Goal: Transaction & Acquisition: Subscribe to service/newsletter

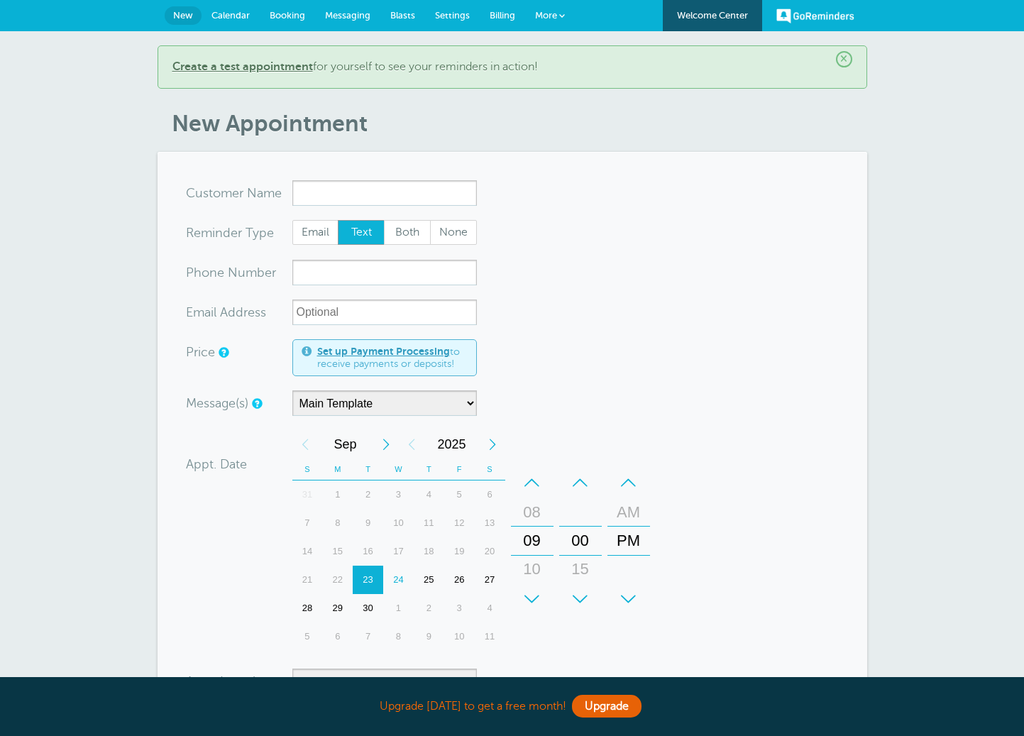
click at [498, 16] on span "Billing" at bounding box center [503, 15] width 26 height 11
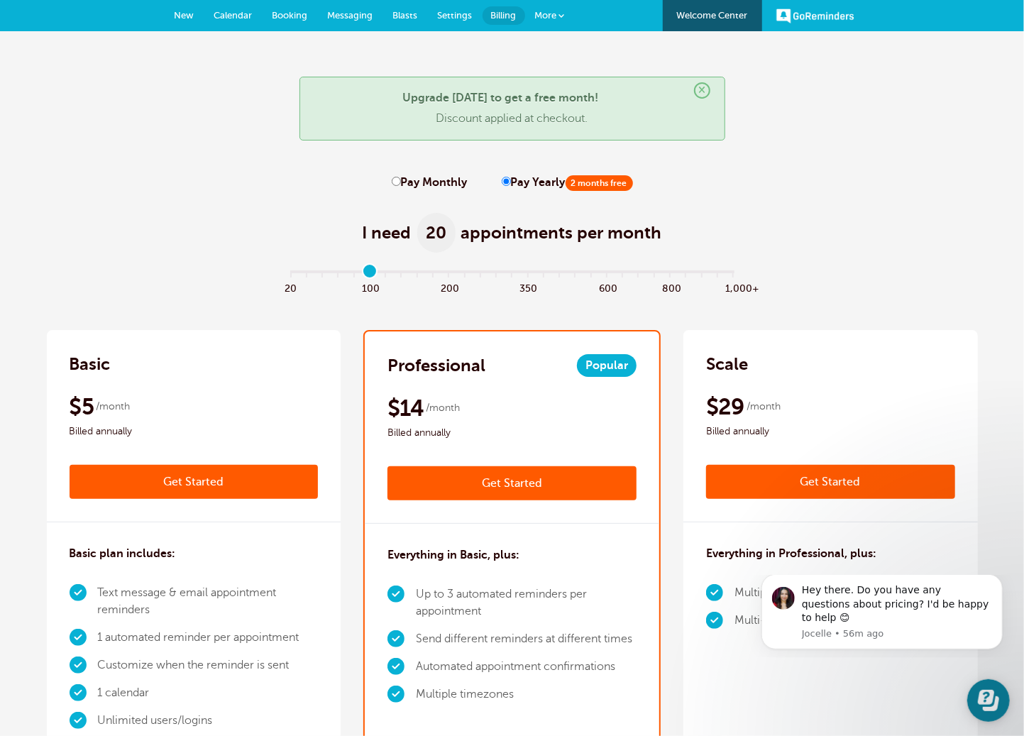
click at [368, 274] on input "range" at bounding box center [511, 274] width 459 height 3
click at [293, 273] on input "range" at bounding box center [511, 274] width 459 height 3
type input "5"
click at [369, 275] on input "range" at bounding box center [511, 274] width 459 height 3
click at [502, 478] on link "Get Started" at bounding box center [511, 483] width 249 height 34
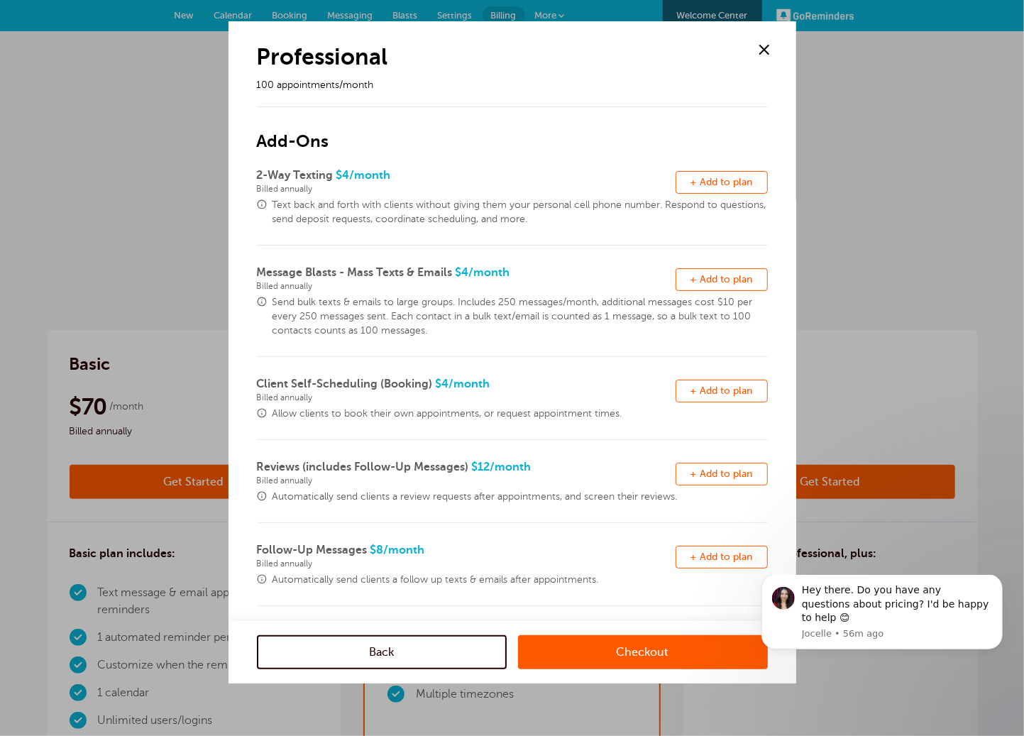
click at [650, 650] on link "Checkout" at bounding box center [643, 652] width 250 height 34
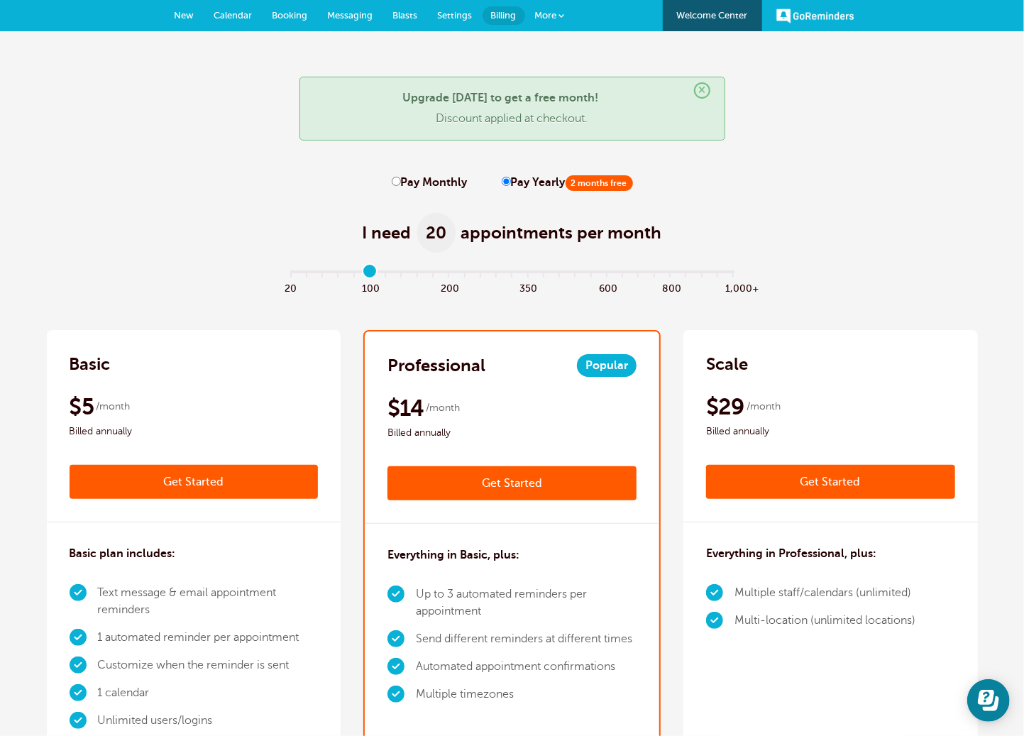
type input "5"
click at [372, 273] on input "range" at bounding box center [511, 274] width 459 height 3
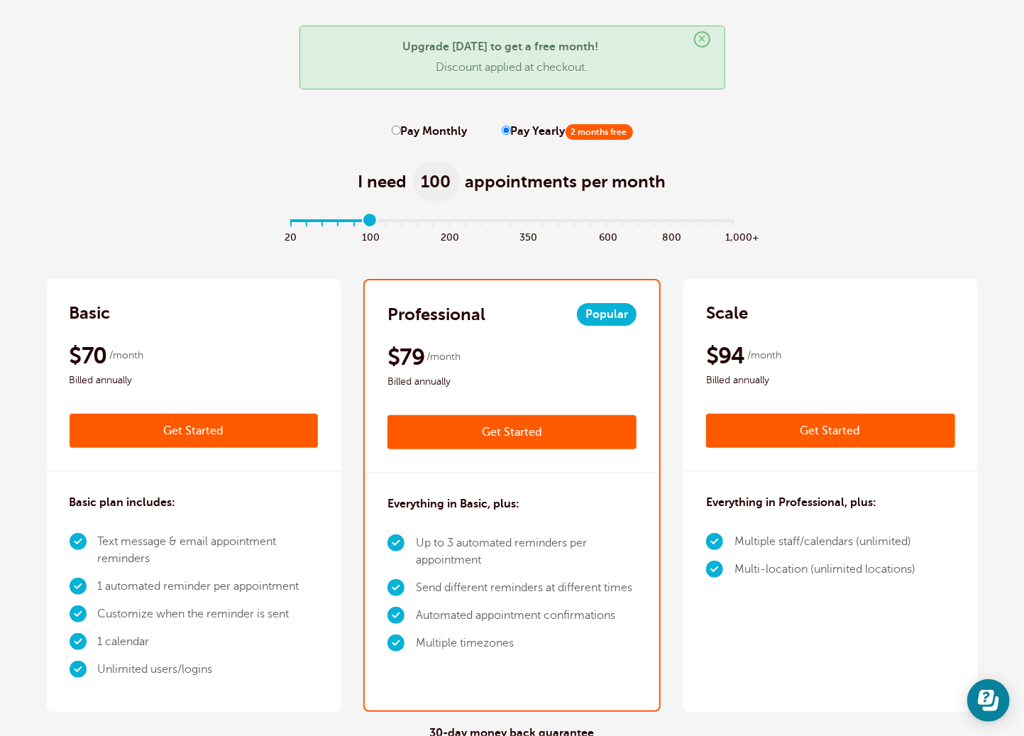
scroll to position [54, 0]
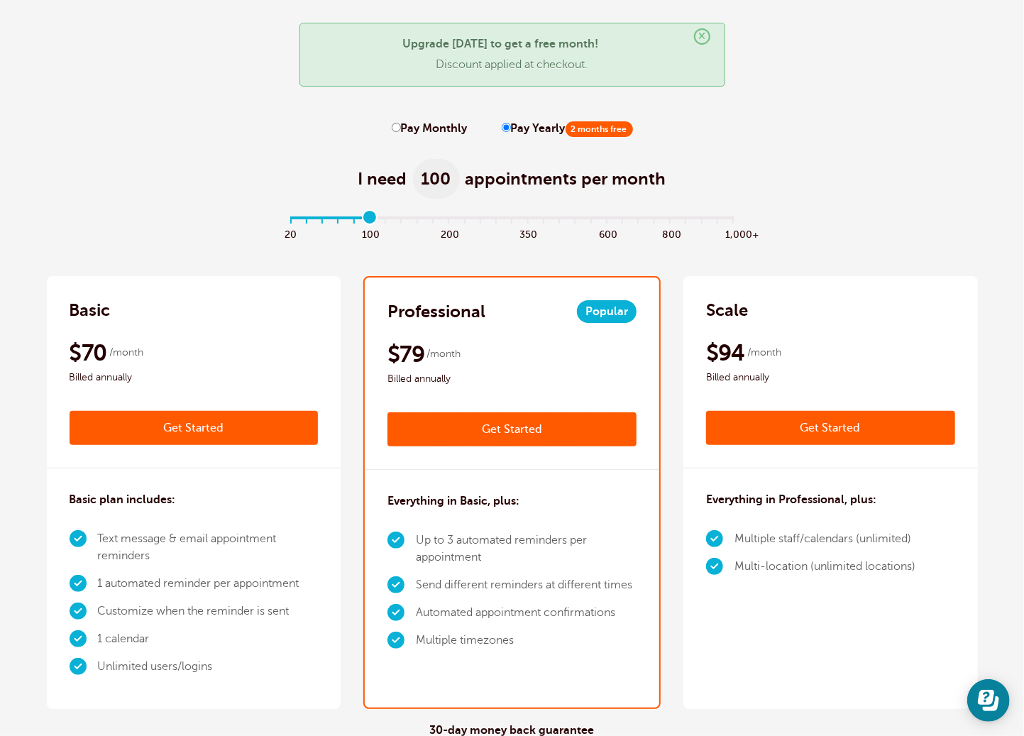
click at [513, 422] on link "Get Started" at bounding box center [511, 429] width 249 height 34
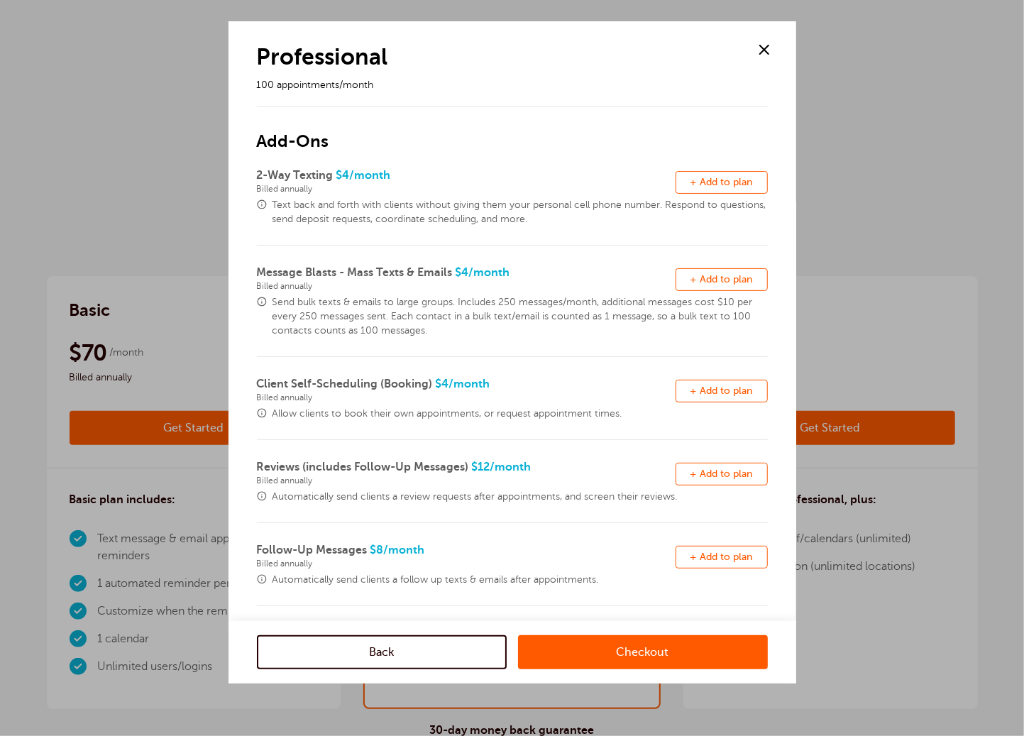
click at [654, 654] on link "Checkout" at bounding box center [643, 652] width 250 height 34
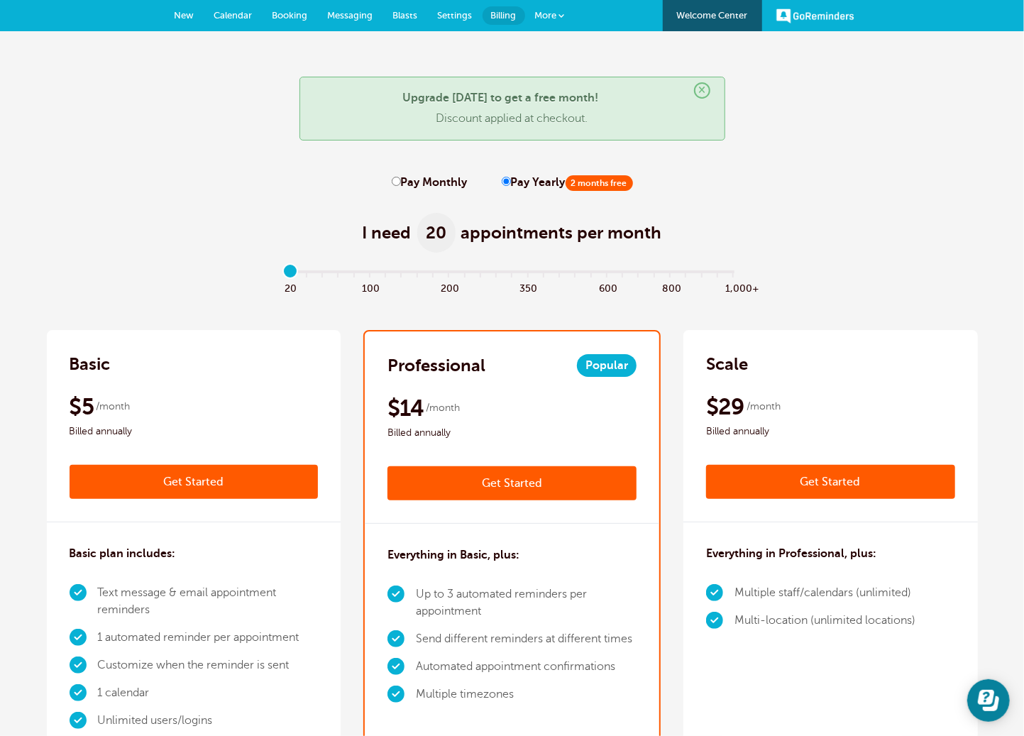
click at [400, 183] on input "Pay Monthly" at bounding box center [396, 181] width 9 height 9
radio input "true"
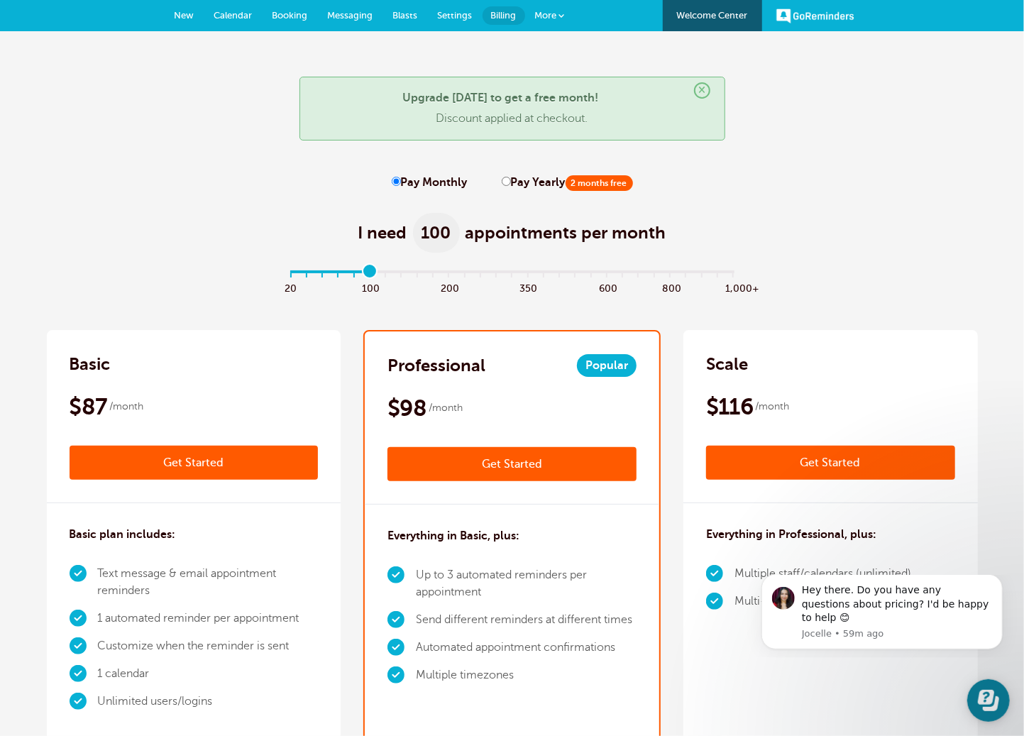
type input "5"
click at [373, 273] on input "range" at bounding box center [511, 274] width 459 height 3
click at [502, 464] on link "Get Started" at bounding box center [511, 464] width 249 height 34
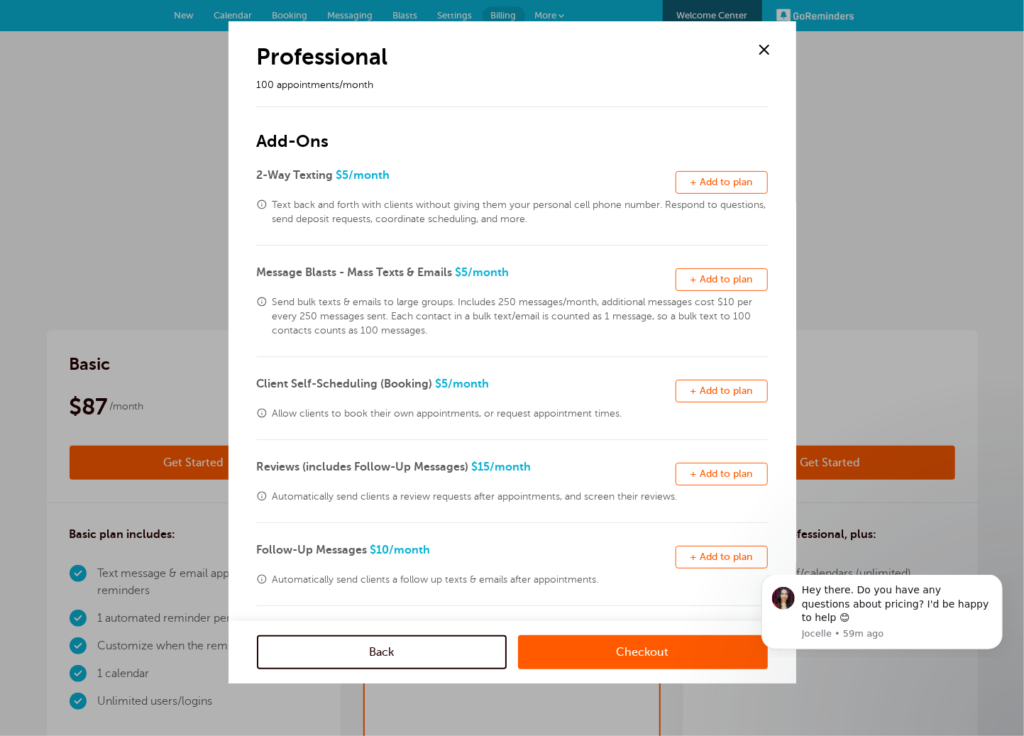
click at [643, 653] on link "Checkout" at bounding box center [643, 652] width 250 height 34
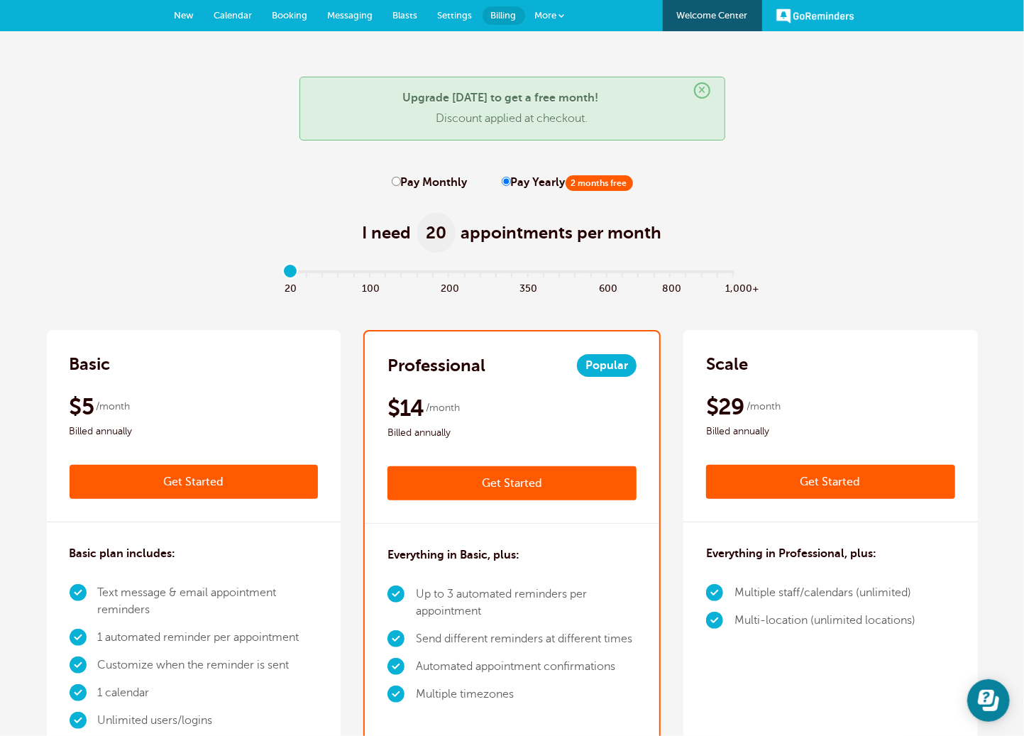
click at [371, 273] on input "range" at bounding box center [511, 274] width 459 height 3
type input "0"
click at [292, 274] on input "range" at bounding box center [511, 274] width 459 height 3
click at [395, 181] on input "Pay Monthly" at bounding box center [396, 181] width 9 height 9
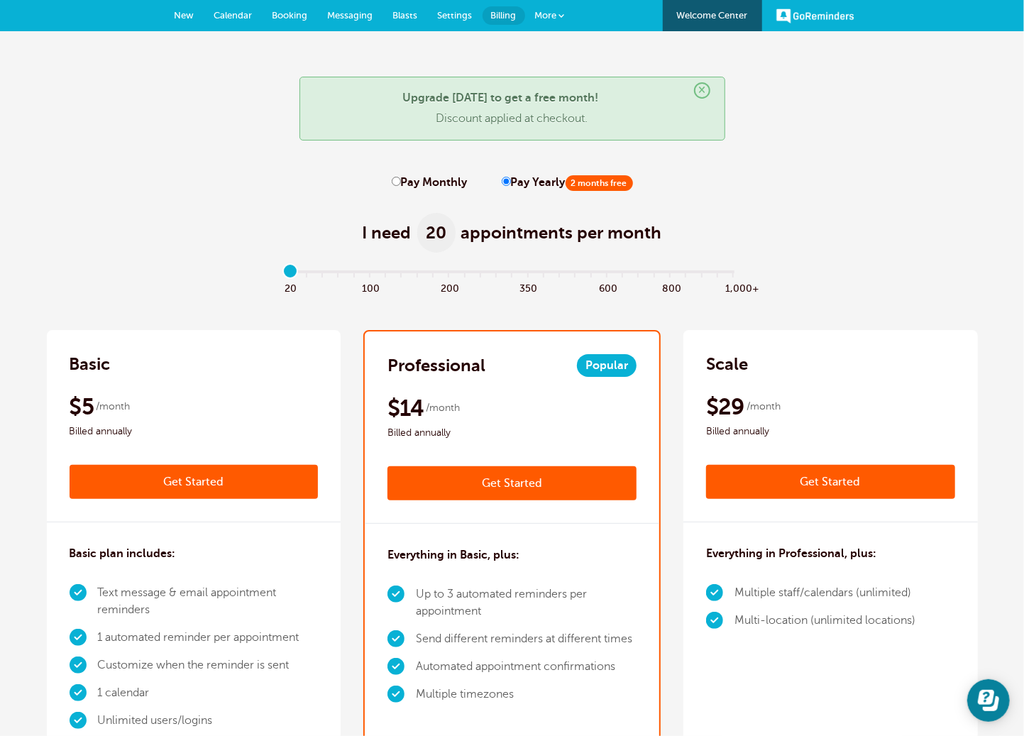
radio input "true"
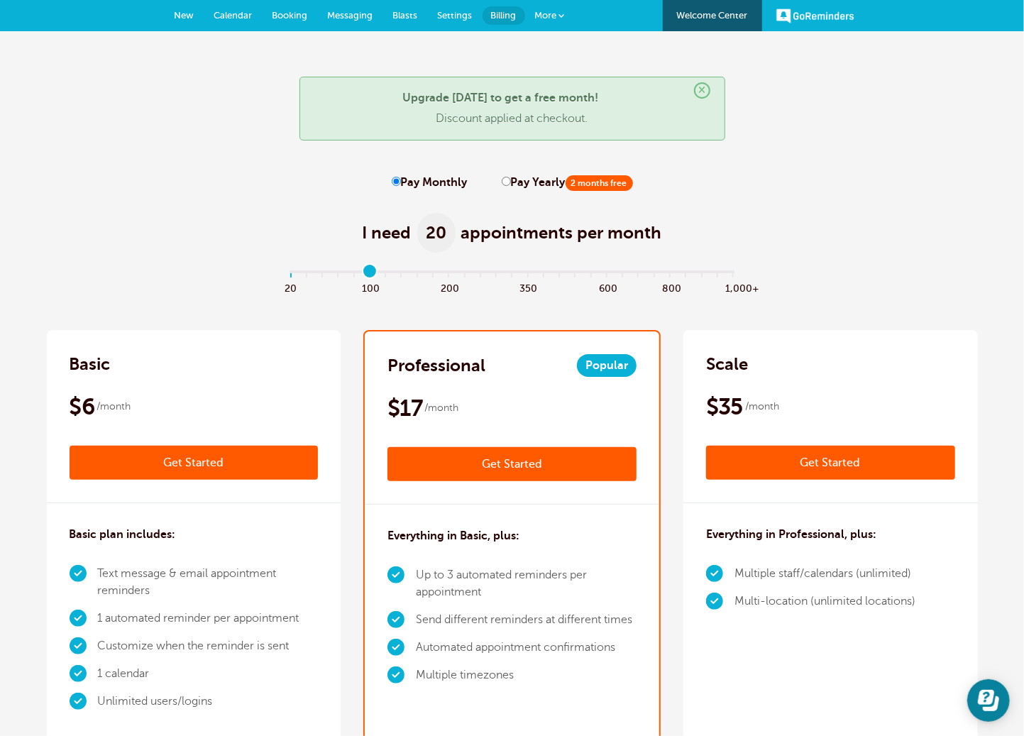
click at [368, 275] on input "range" at bounding box center [511, 274] width 459 height 3
click at [295, 273] on input "range" at bounding box center [511, 274] width 459 height 3
click at [374, 274] on input "range" at bounding box center [511, 274] width 459 height 3
click at [290, 273] on input "range" at bounding box center [511, 274] width 459 height 3
click at [370, 273] on input "range" at bounding box center [511, 274] width 459 height 3
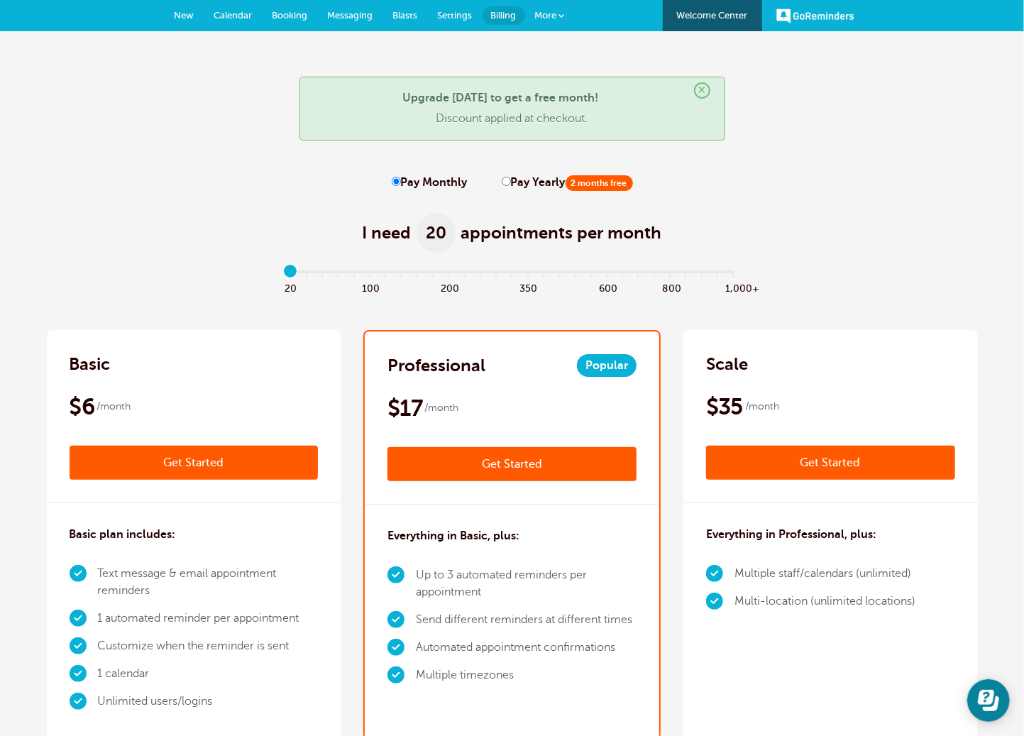
click at [292, 273] on input "range" at bounding box center [511, 274] width 459 height 3
type input "5"
click at [370, 274] on input "range" at bounding box center [511, 274] width 459 height 3
click at [510, 462] on link "Get Started" at bounding box center [511, 464] width 249 height 34
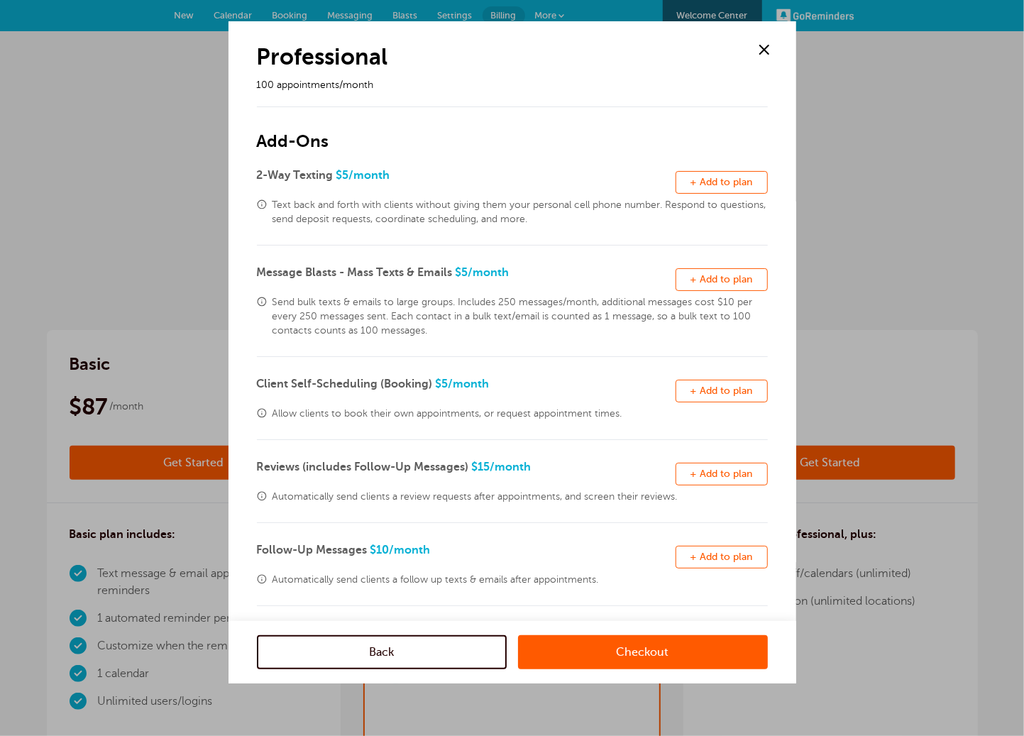
click at [656, 654] on link "Checkout" at bounding box center [643, 652] width 250 height 34
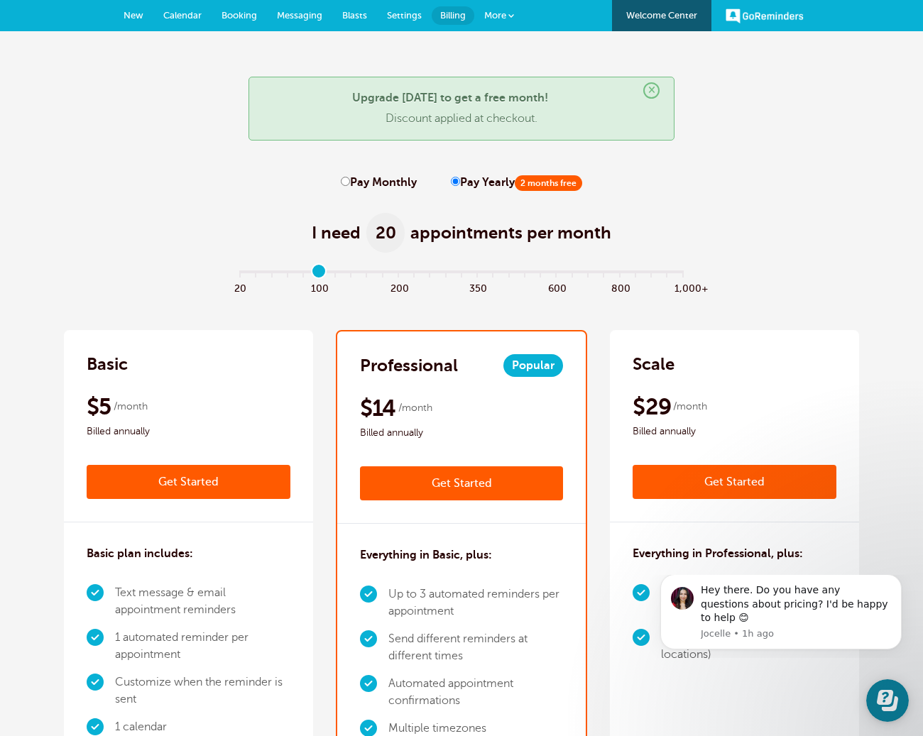
type input "5"
click at [321, 275] on input "range" at bounding box center [461, 274] width 459 height 3
click at [454, 483] on link "Get Started" at bounding box center [462, 483] width 204 height 34
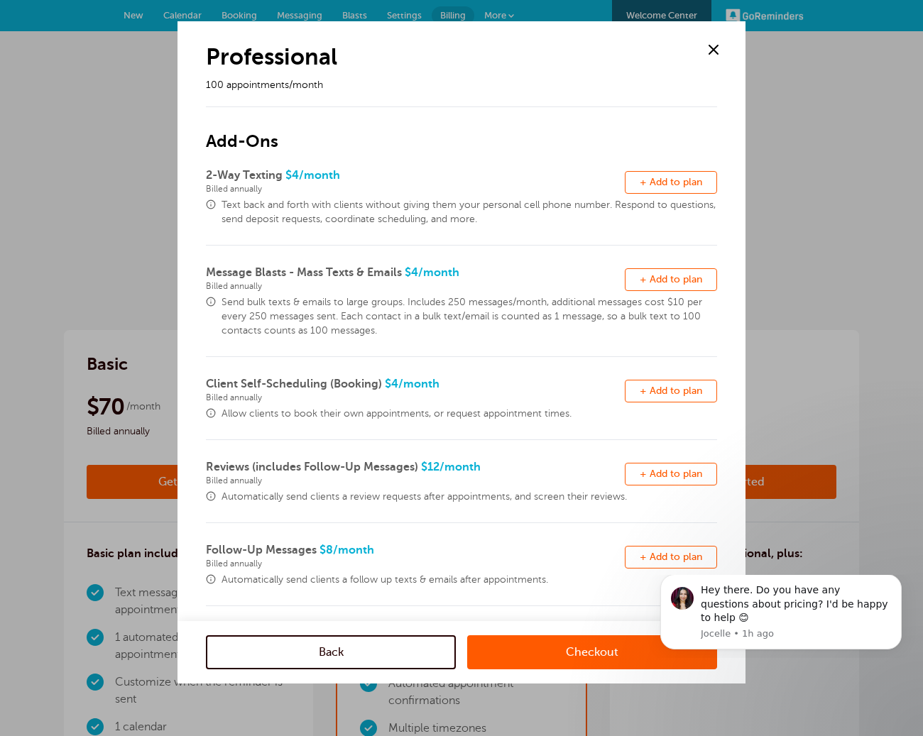
drag, startPoint x: 596, startPoint y: 647, endPoint x: 367, endPoint y: 512, distance: 266.3
click at [596, 647] on link "Checkout" at bounding box center [592, 652] width 250 height 34
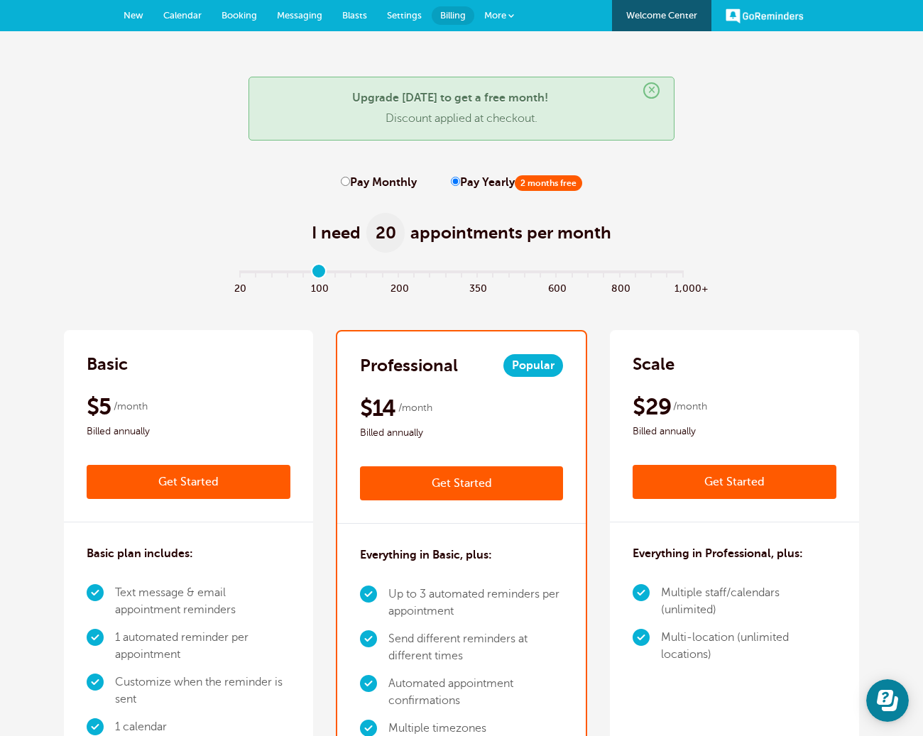
type input "5"
click at [322, 274] on input "range" at bounding box center [461, 274] width 459 height 3
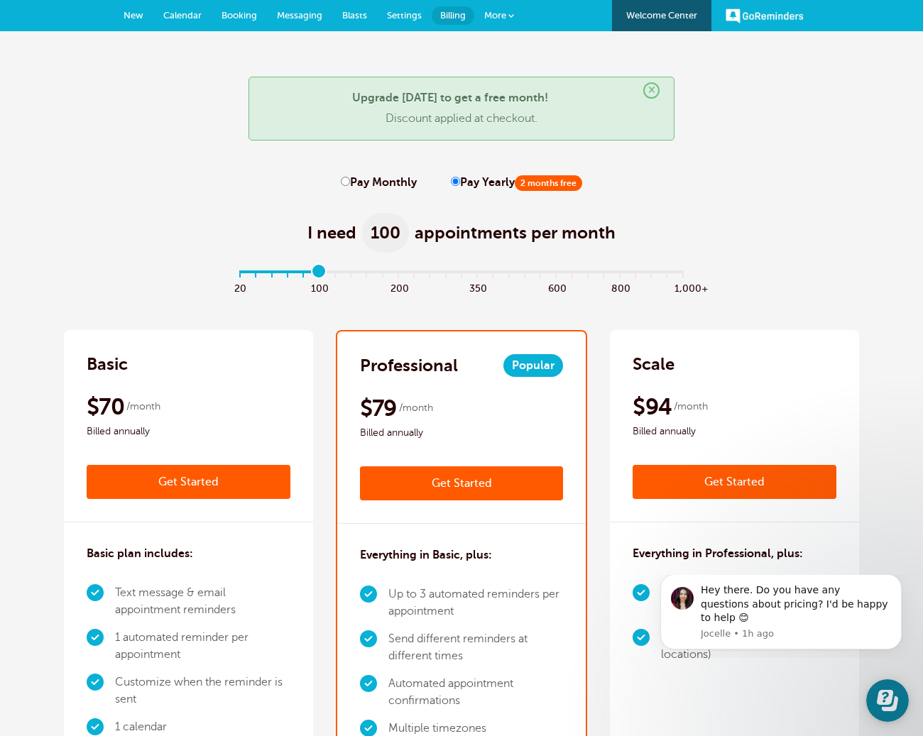
click at [354, 180] on label "Pay Monthly" at bounding box center [379, 182] width 76 height 13
click at [350, 180] on input "Pay Monthly" at bounding box center [345, 181] width 9 height 9
radio input "true"
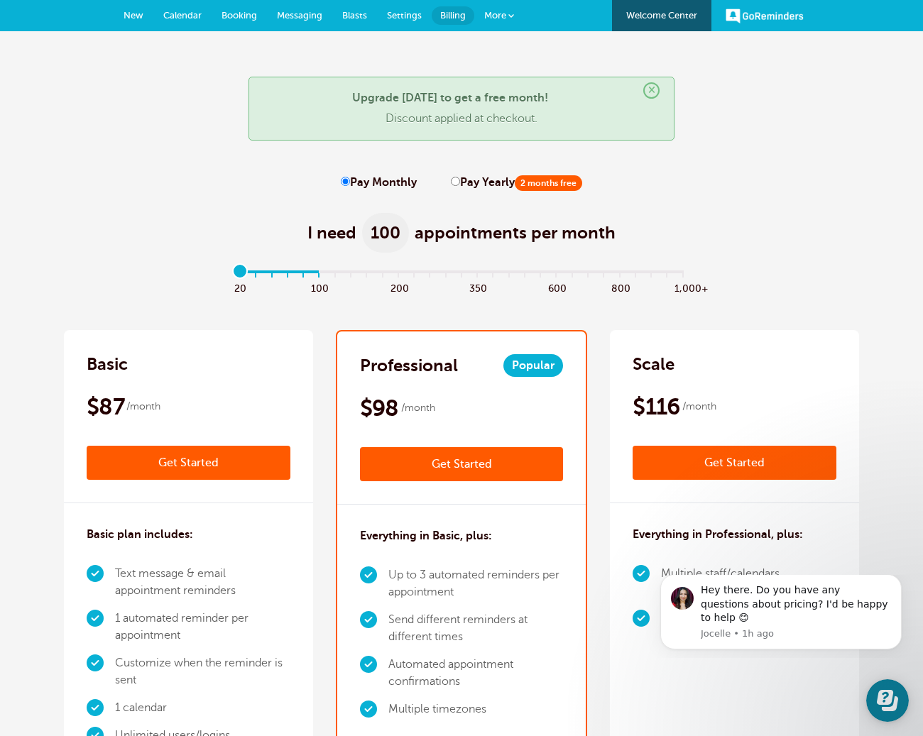
click at [241, 273] on input "range" at bounding box center [461, 274] width 459 height 3
type input "5"
click at [319, 274] on input "range" at bounding box center [461, 274] width 459 height 3
click at [463, 463] on link "Get Started" at bounding box center [462, 464] width 204 height 34
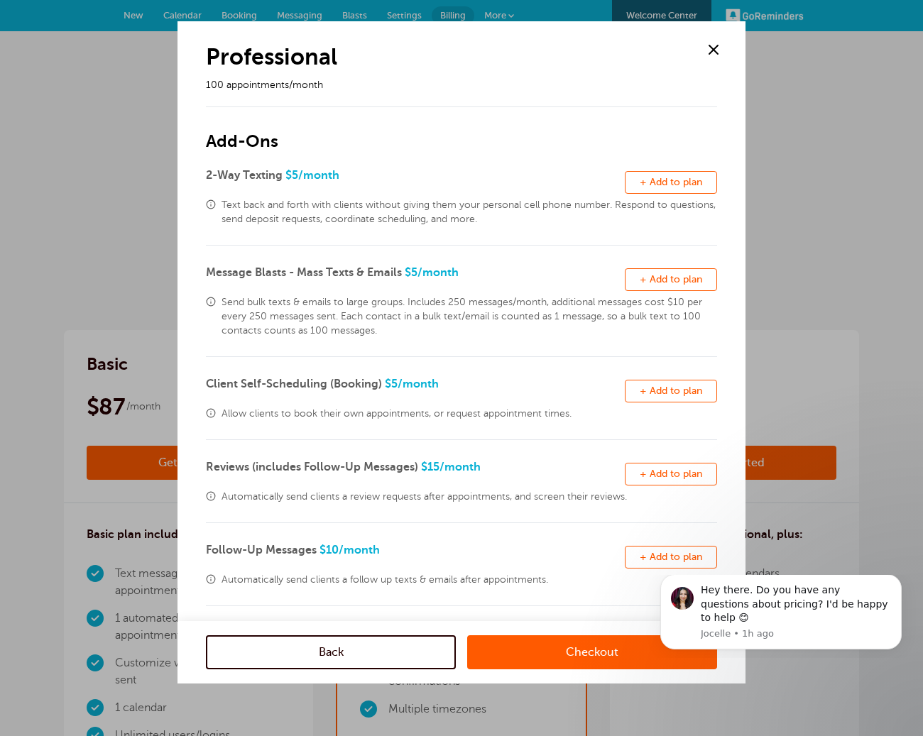
drag, startPoint x: 576, startPoint y: 648, endPoint x: 436, endPoint y: 555, distance: 168.5
click at [576, 648] on link "Checkout" at bounding box center [592, 652] width 250 height 34
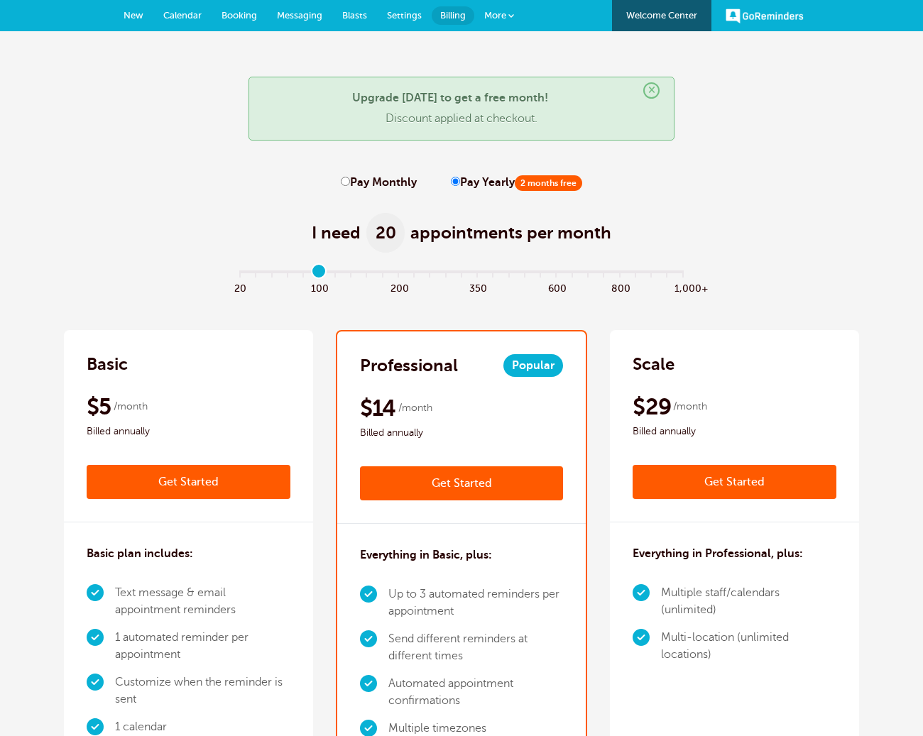
type input "5"
click at [318, 274] on input "range" at bounding box center [461, 274] width 459 height 3
click at [490, 478] on link "Get Started" at bounding box center [462, 483] width 204 height 34
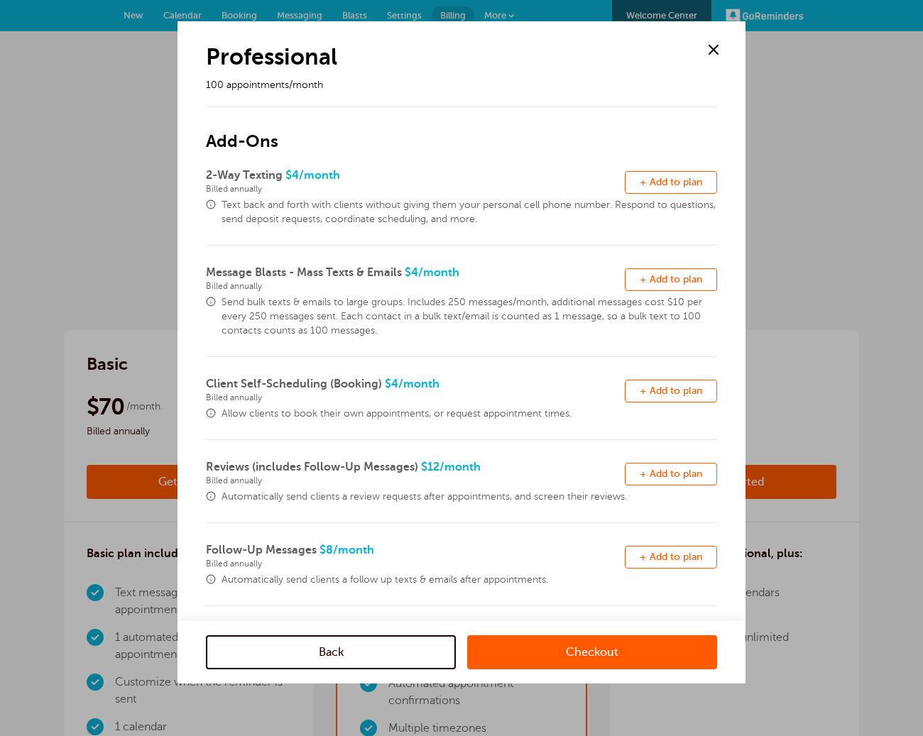
drag, startPoint x: 580, startPoint y: 648, endPoint x: 326, endPoint y: 549, distance: 272.5
click at [580, 648] on link "Checkout" at bounding box center [592, 652] width 250 height 34
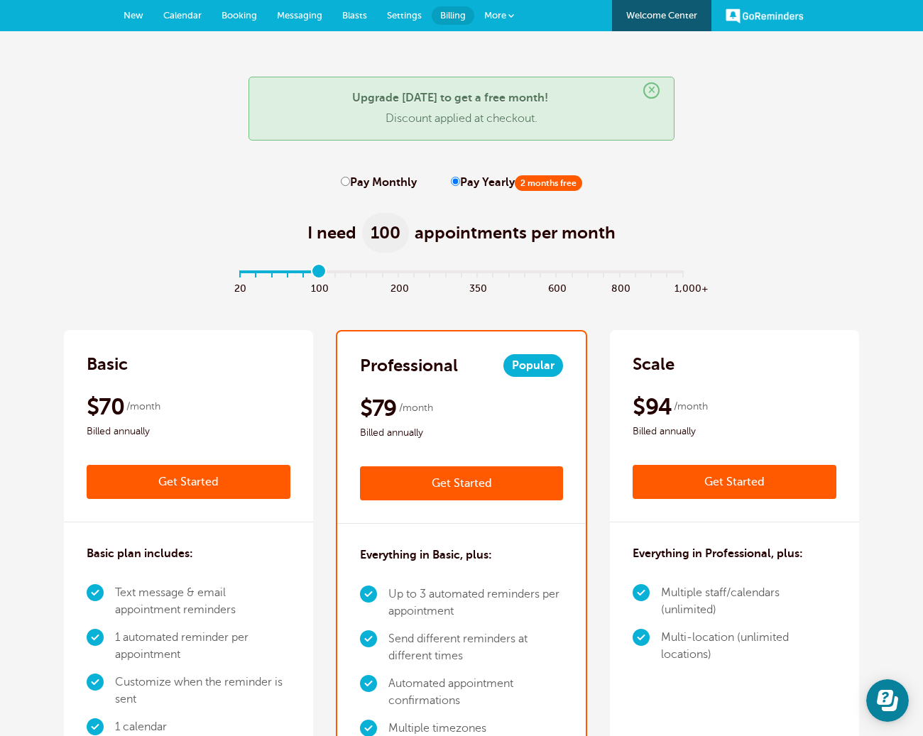
type input "5"
click at [319, 273] on input "range" at bounding box center [461, 274] width 459 height 3
click at [175, 484] on link "Get Started" at bounding box center [189, 482] width 204 height 34
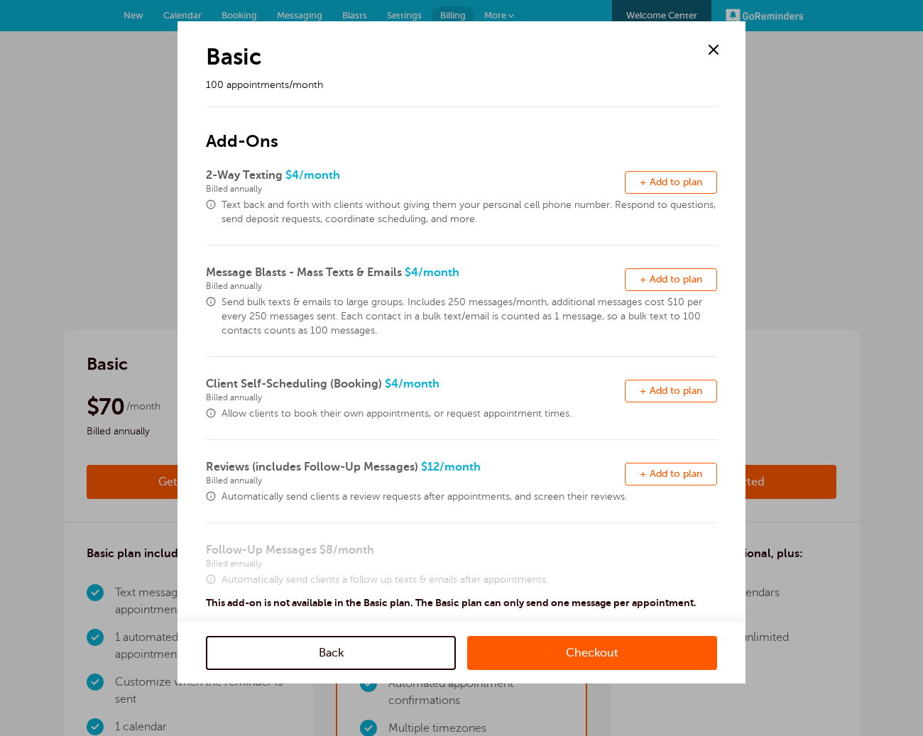
click at [582, 655] on link "Checkout" at bounding box center [592, 652] width 250 height 34
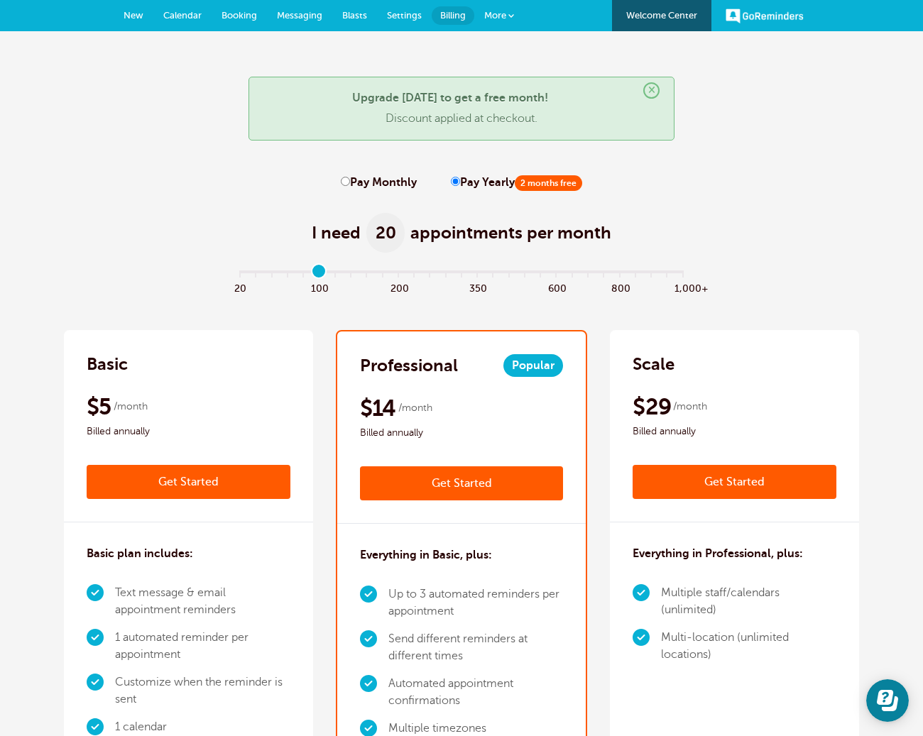
type input "5"
click at [320, 275] on input "range" at bounding box center [461, 274] width 459 height 3
